Goal: Task Accomplishment & Management: Complete application form

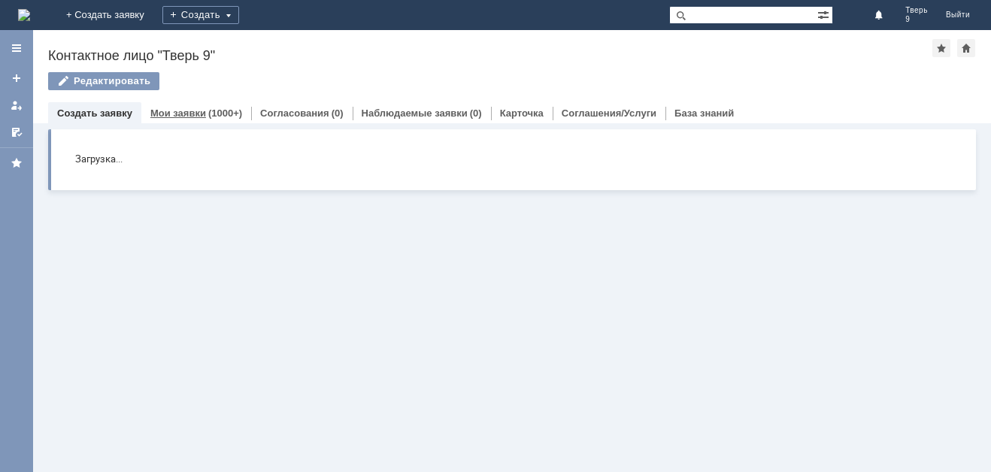
click at [184, 110] on link "Мои заявки" at bounding box center [178, 113] width 56 height 11
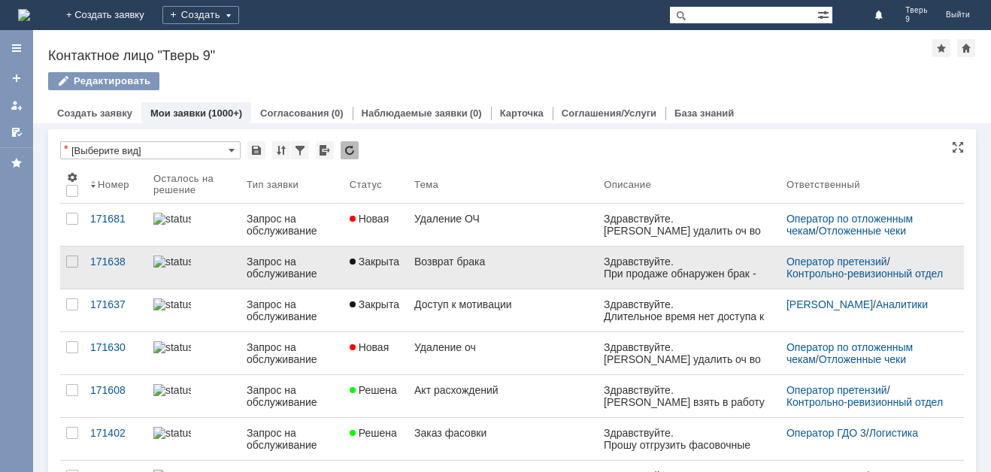
click at [573, 266] on div "Возврат брака" at bounding box center [503, 262] width 178 height 12
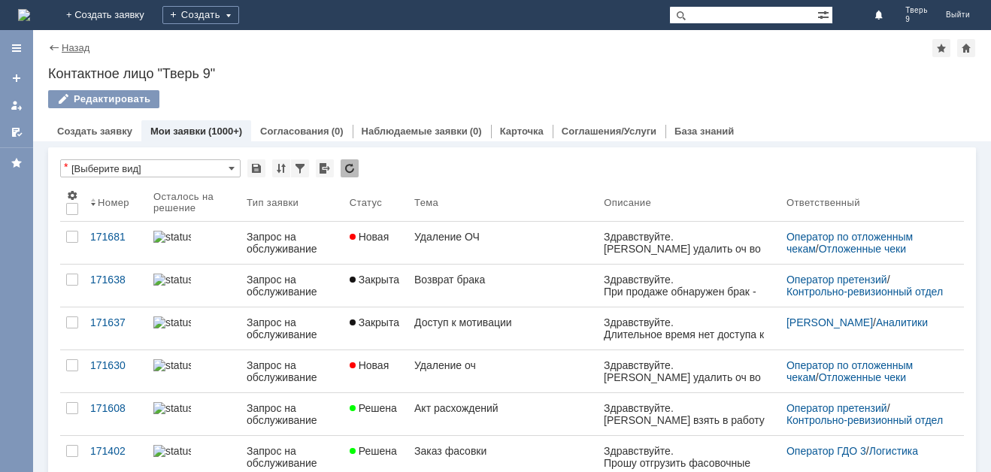
click at [75, 49] on link "Назад" at bounding box center [76, 47] width 28 height 11
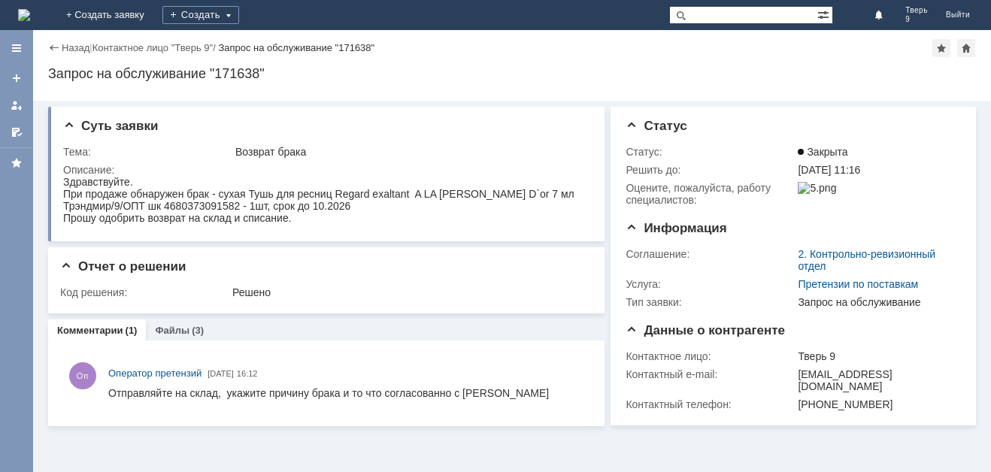
click at [30, 12] on img at bounding box center [24, 15] width 12 height 12
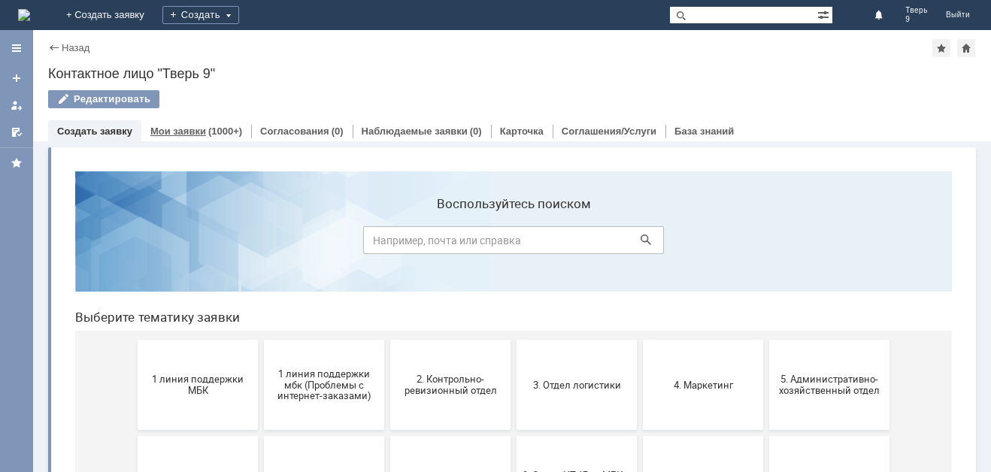
click at [192, 135] on div "Мои заявки (1000+)" at bounding box center [196, 131] width 110 height 22
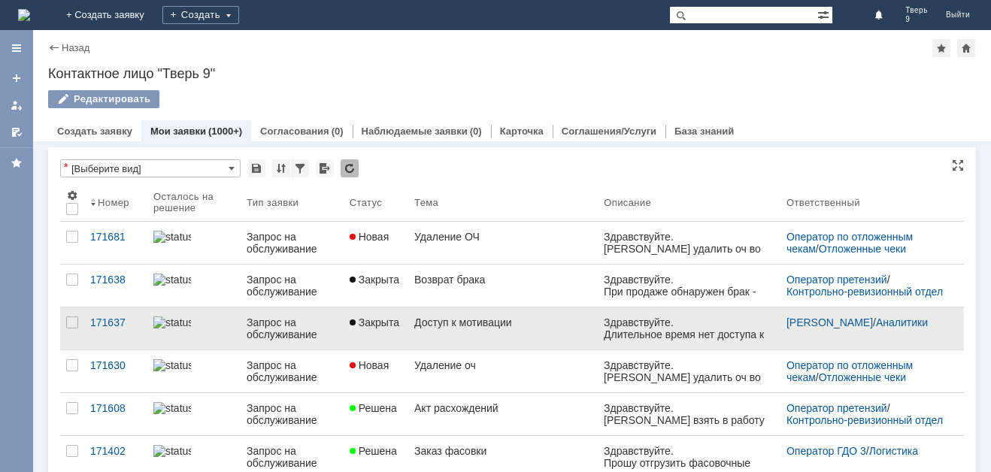
click at [551, 327] on div "Доступ к мотивации" at bounding box center [503, 323] width 178 height 12
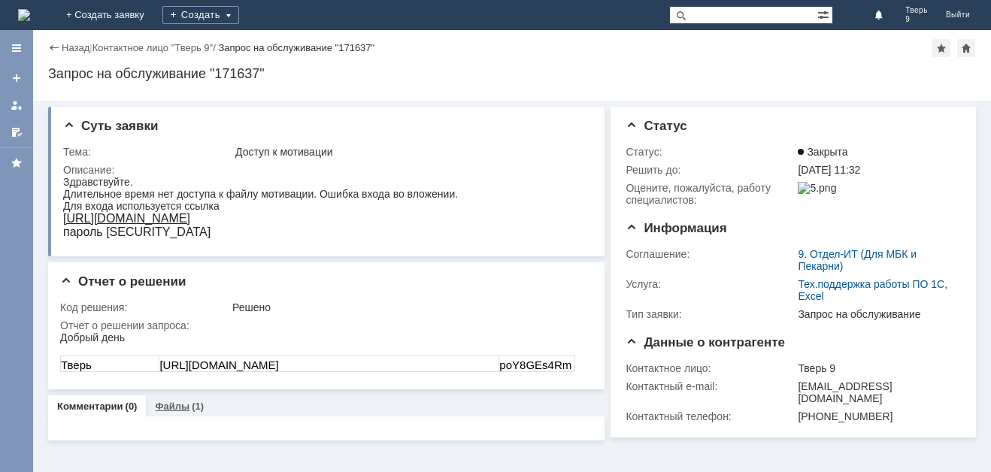
click at [186, 409] on div "Файлы (1)" at bounding box center [179, 407] width 49 height 10
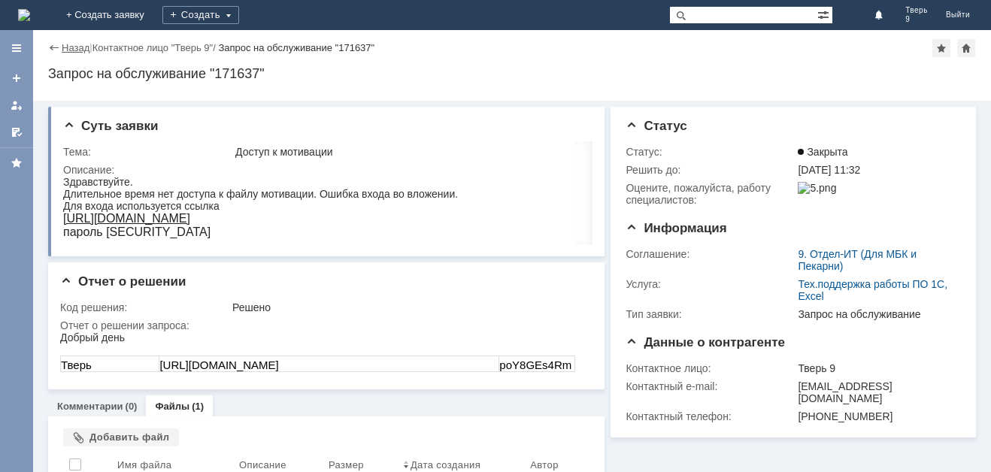
click at [65, 49] on link "Назад" at bounding box center [76, 47] width 28 height 11
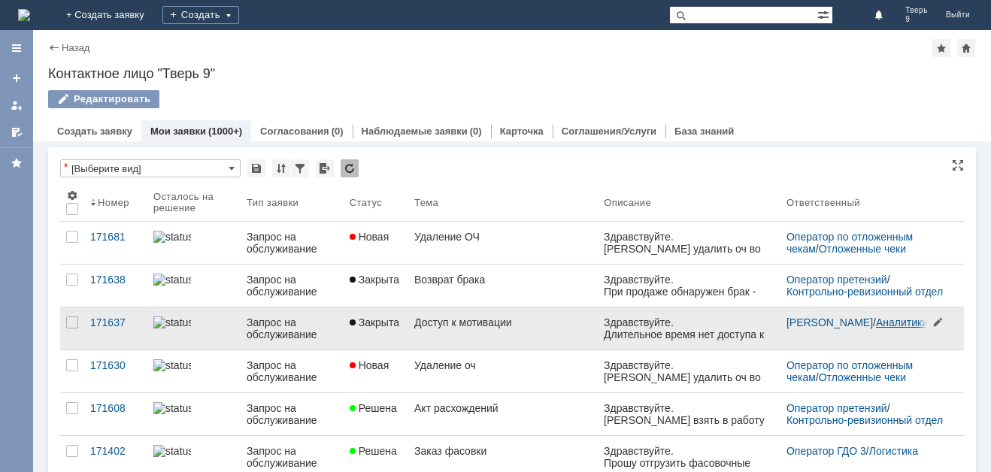
click at [896, 321] on link "Аналитики" at bounding box center [902, 323] width 52 height 12
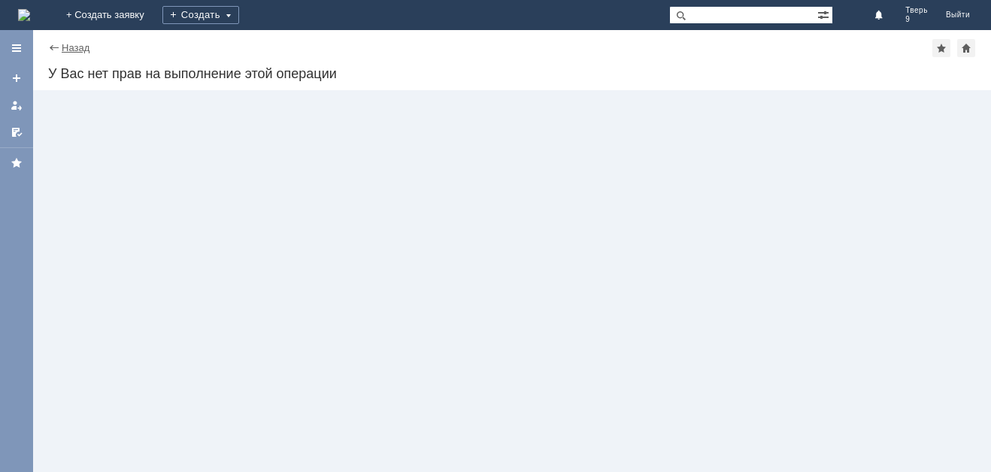
click at [78, 44] on link "Назад" at bounding box center [76, 47] width 28 height 11
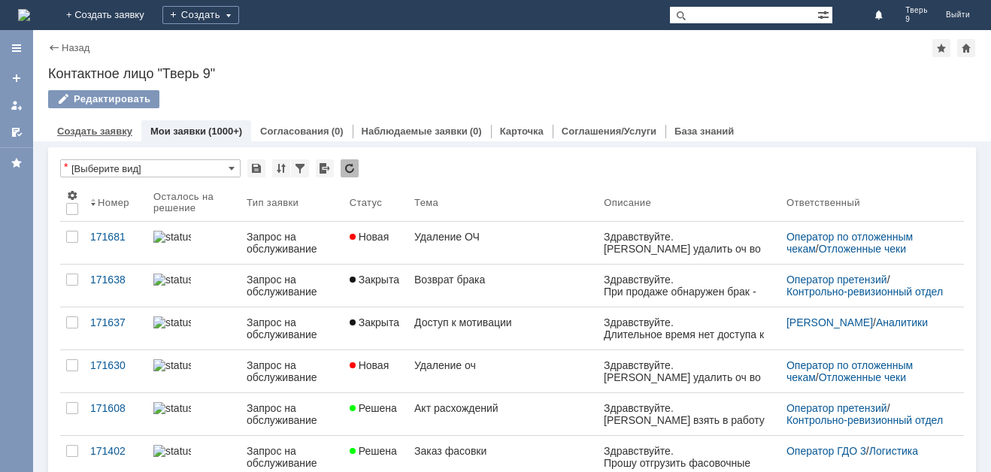
click at [96, 128] on link "Создать заявку" at bounding box center [94, 131] width 75 height 11
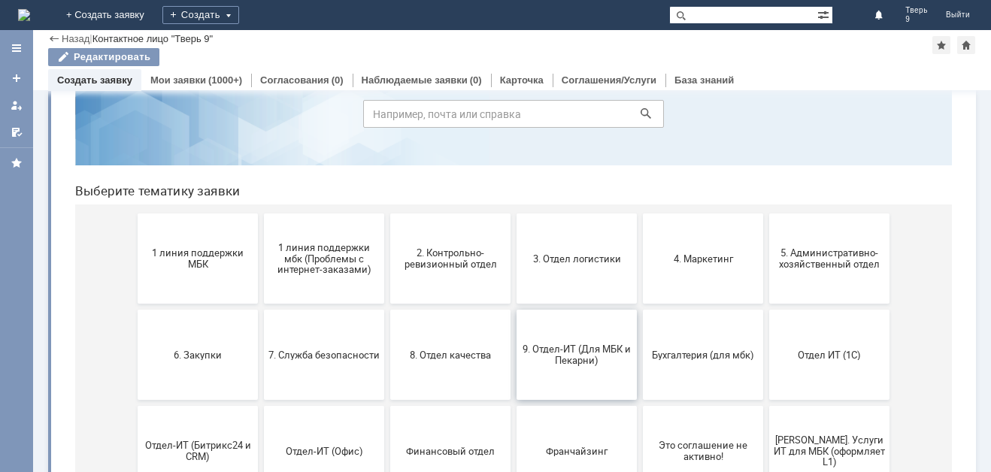
click at [562, 366] on button "9. Отдел-ИТ (Для МБК и Пекарни)" at bounding box center [577, 355] width 120 height 90
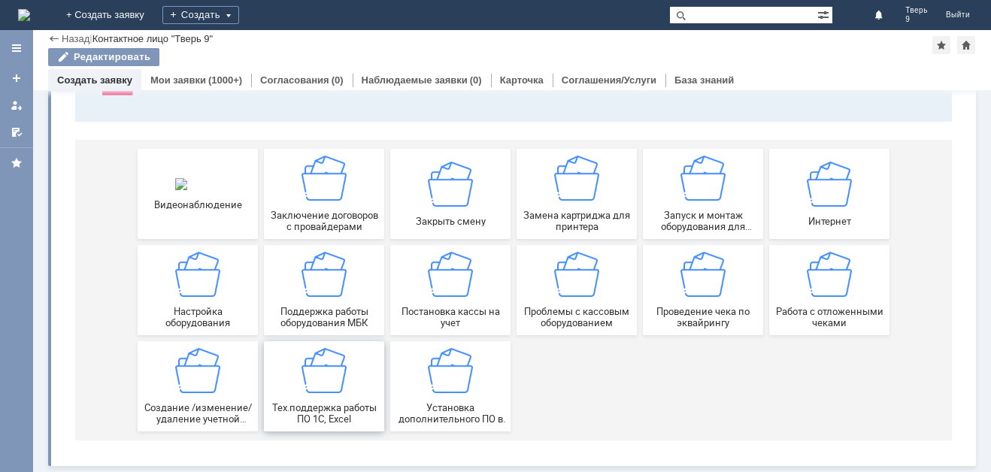
click at [315, 393] on img at bounding box center [324, 370] width 45 height 45
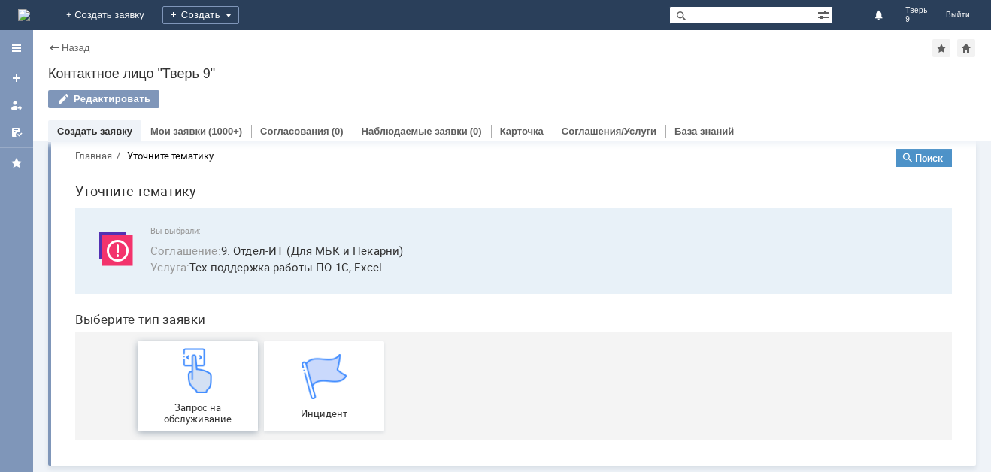
click at [184, 391] on img at bounding box center [197, 370] width 45 height 45
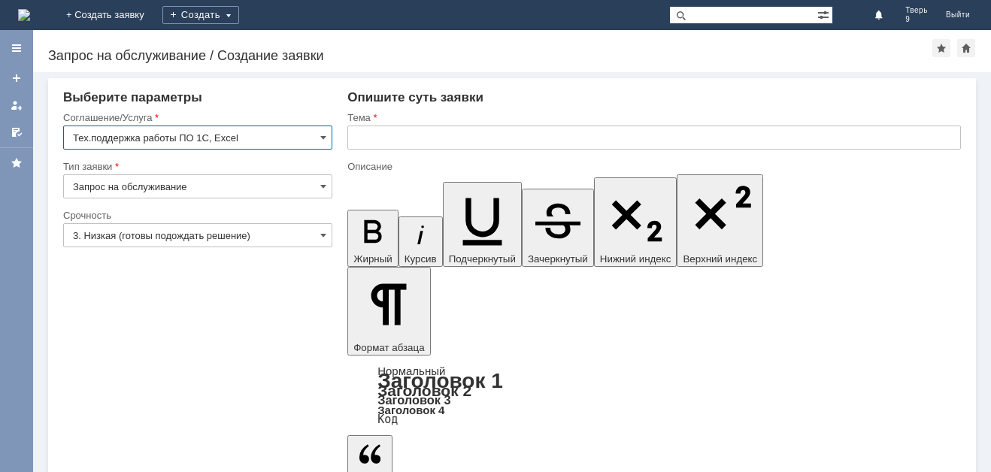
click at [212, 232] on input "3. Низкая (готовы подождать решение)" at bounding box center [197, 235] width 269 height 24
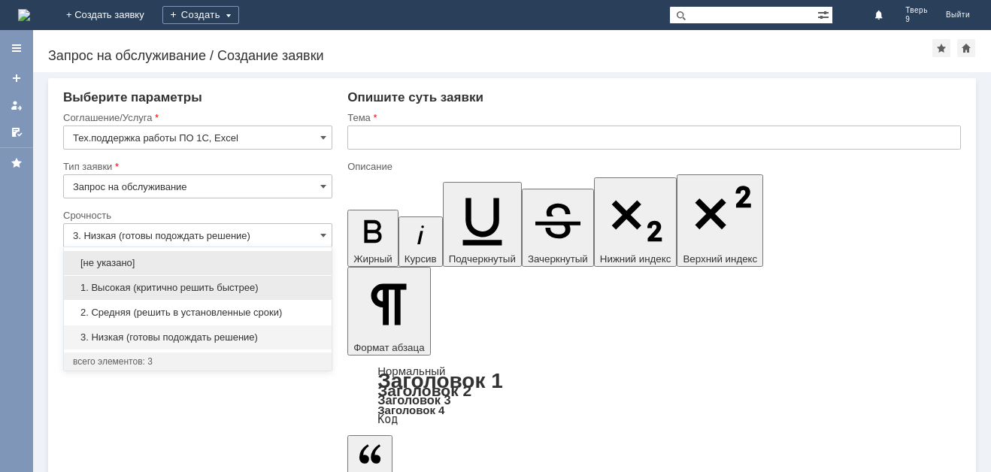
click at [205, 287] on span "1. Высокая (критично решить быстрее)" at bounding box center [198, 288] width 250 height 12
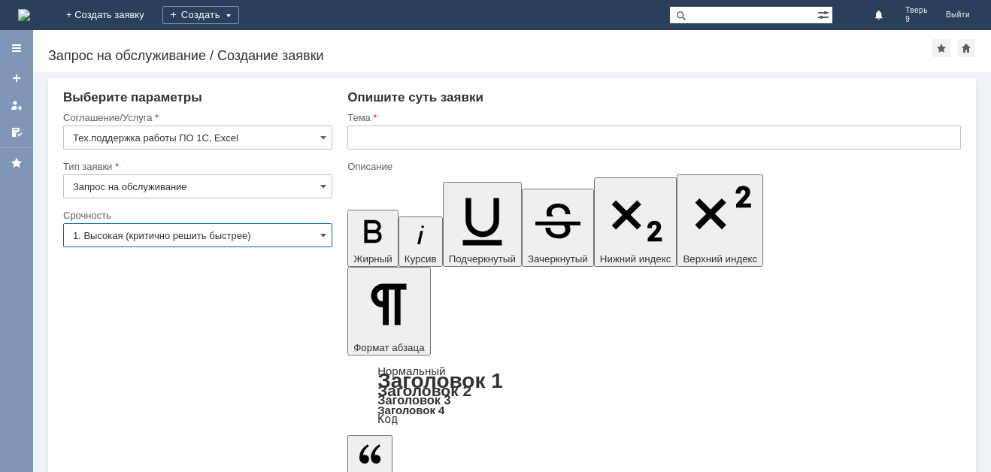
type input "1. Высокая (критично решить быстрее)"
click at [415, 136] on input "text" at bounding box center [655, 138] width 614 height 24
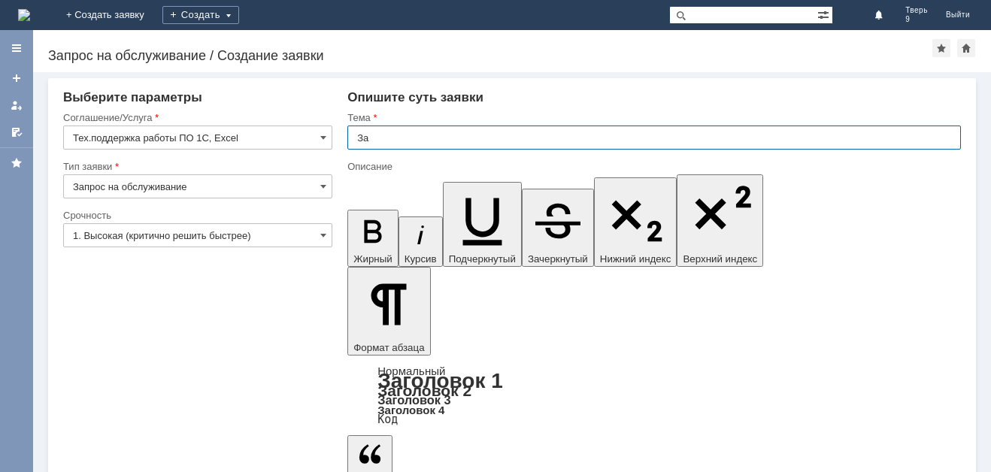
type input "З"
type input "Ошибка доступа к файлу мотивации"
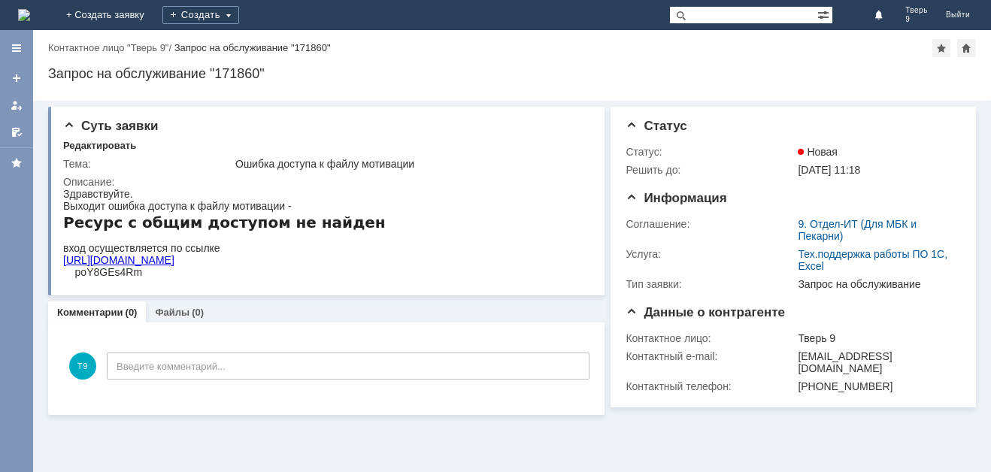
click at [30, 14] on img at bounding box center [24, 15] width 12 height 12
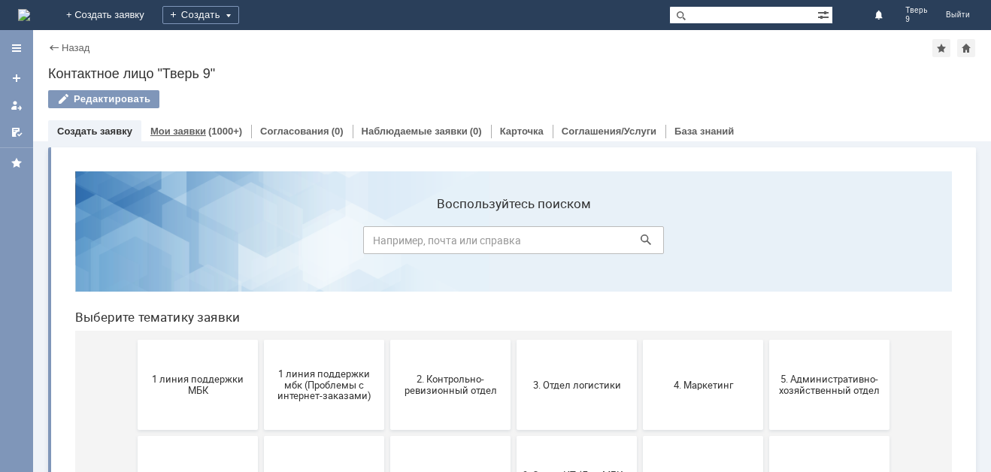
click at [208, 128] on div "(1000+)" at bounding box center [225, 131] width 34 height 11
